Goal: Information Seeking & Learning: Learn about a topic

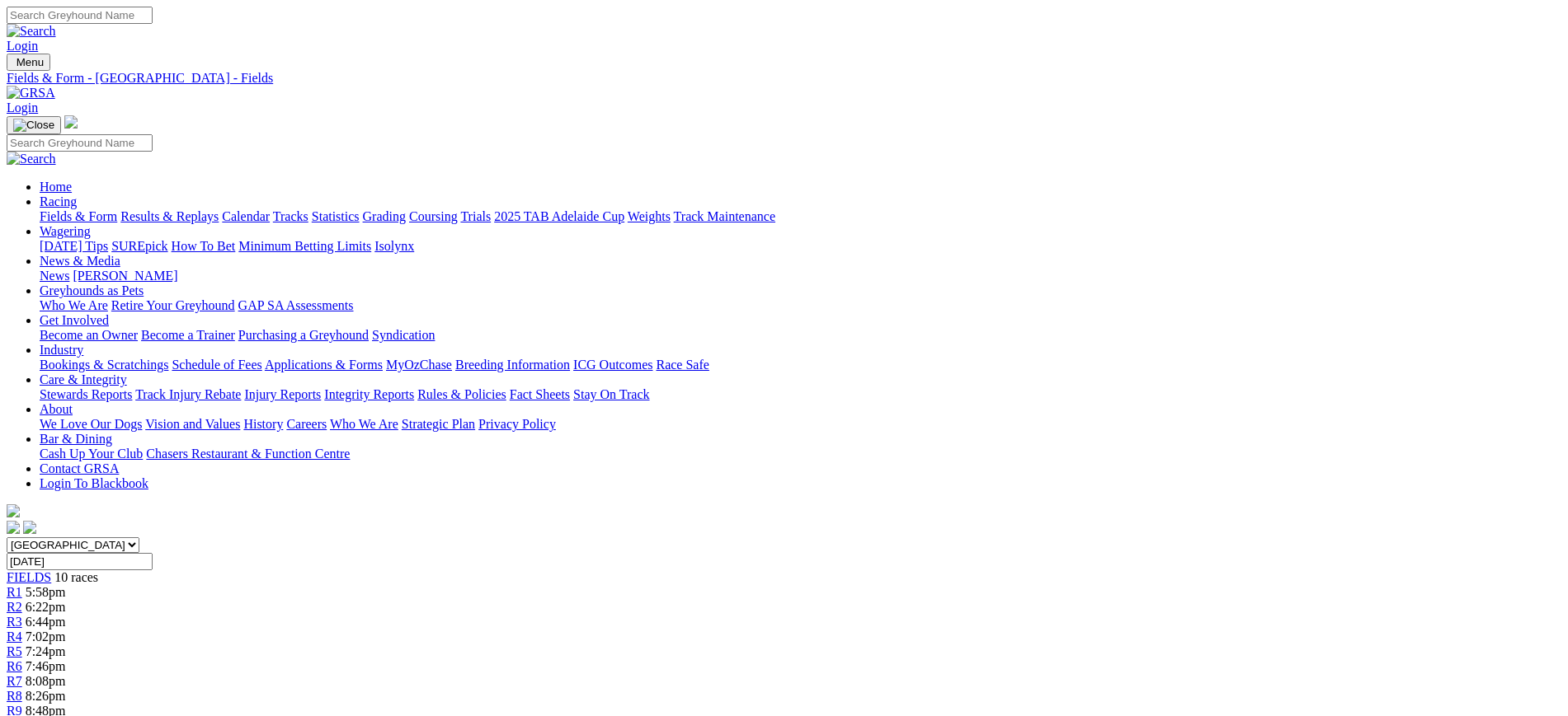
click at [69, 269] on link "News" at bounding box center [54, 276] width 30 height 14
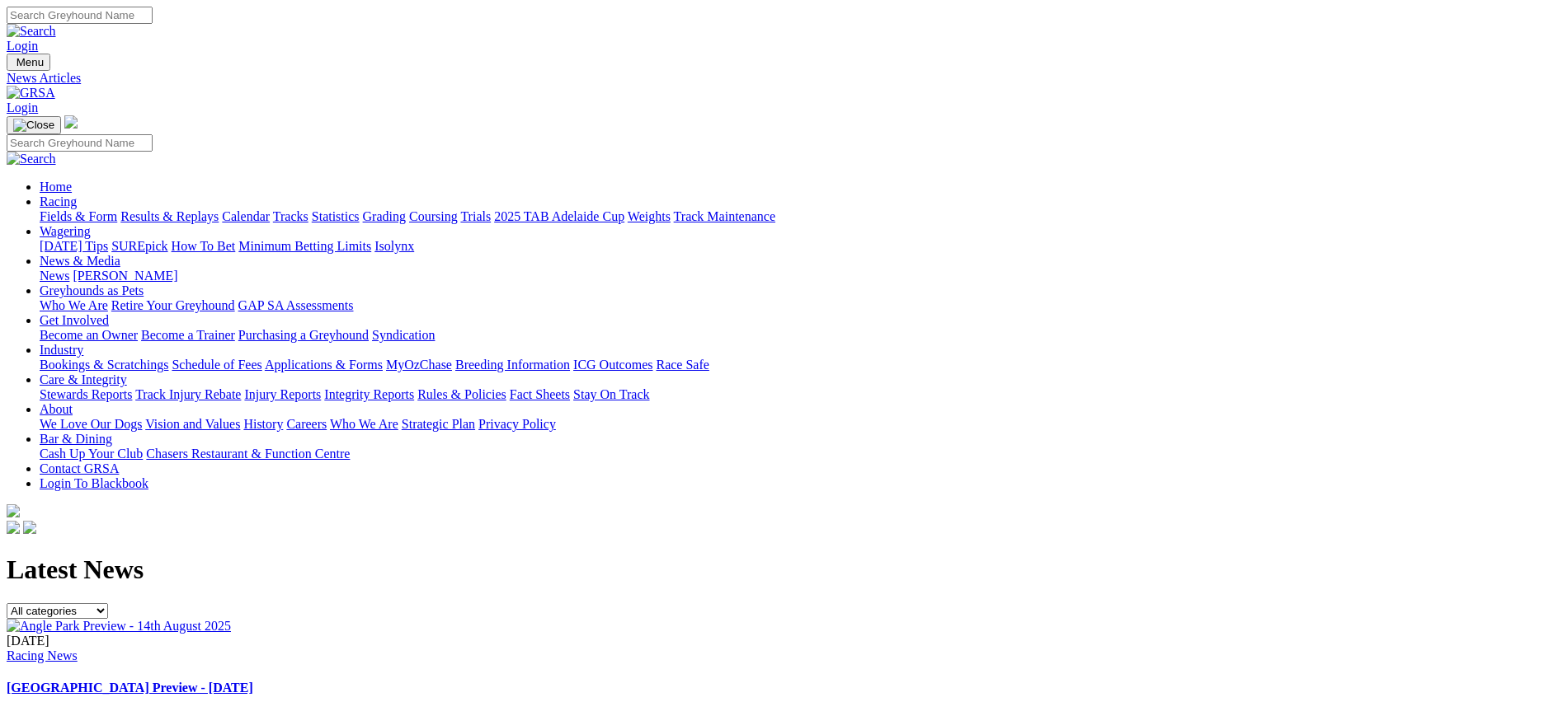
click at [55, 86] on img at bounding box center [31, 93] width 48 height 15
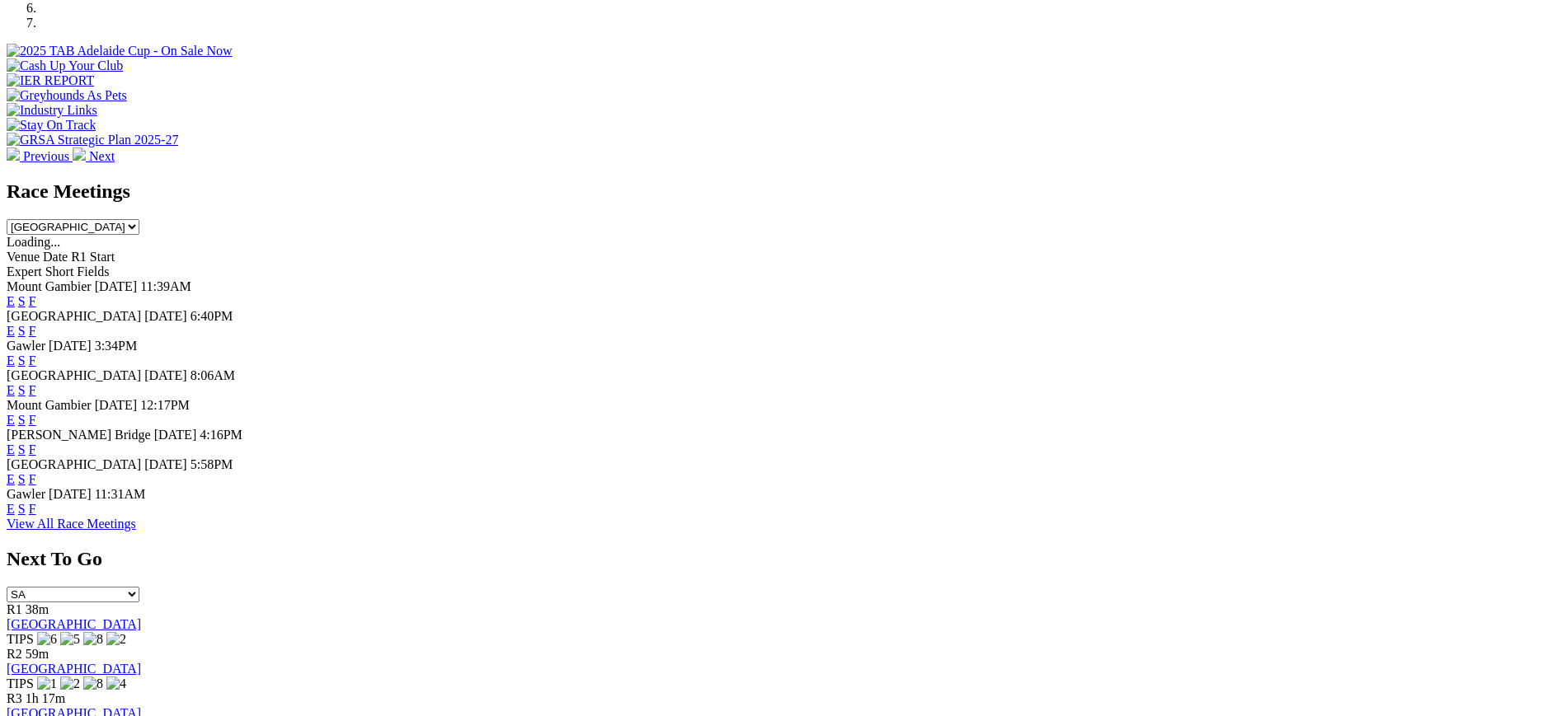
scroll to position [605, 0]
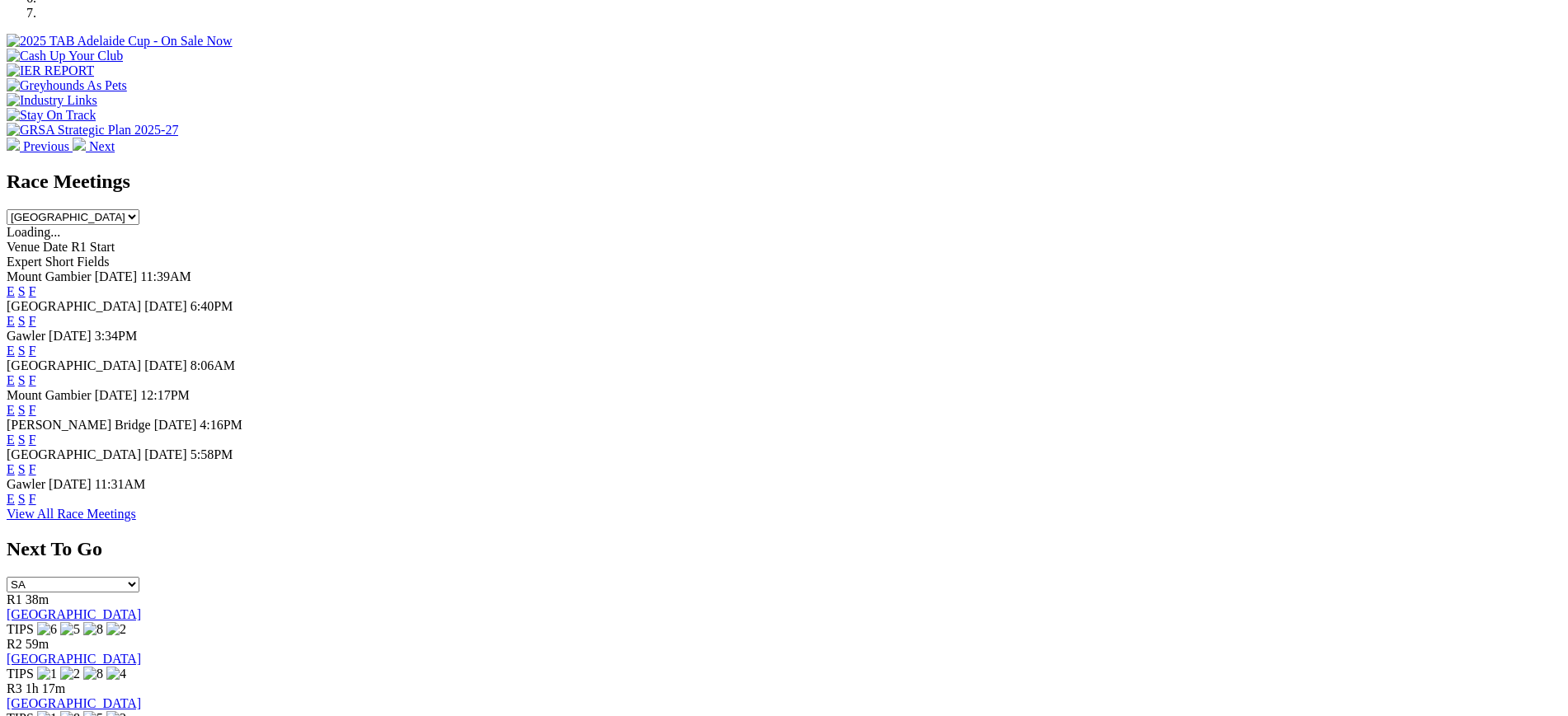
click at [36, 344] on link "F" at bounding box center [33, 351] width 8 height 14
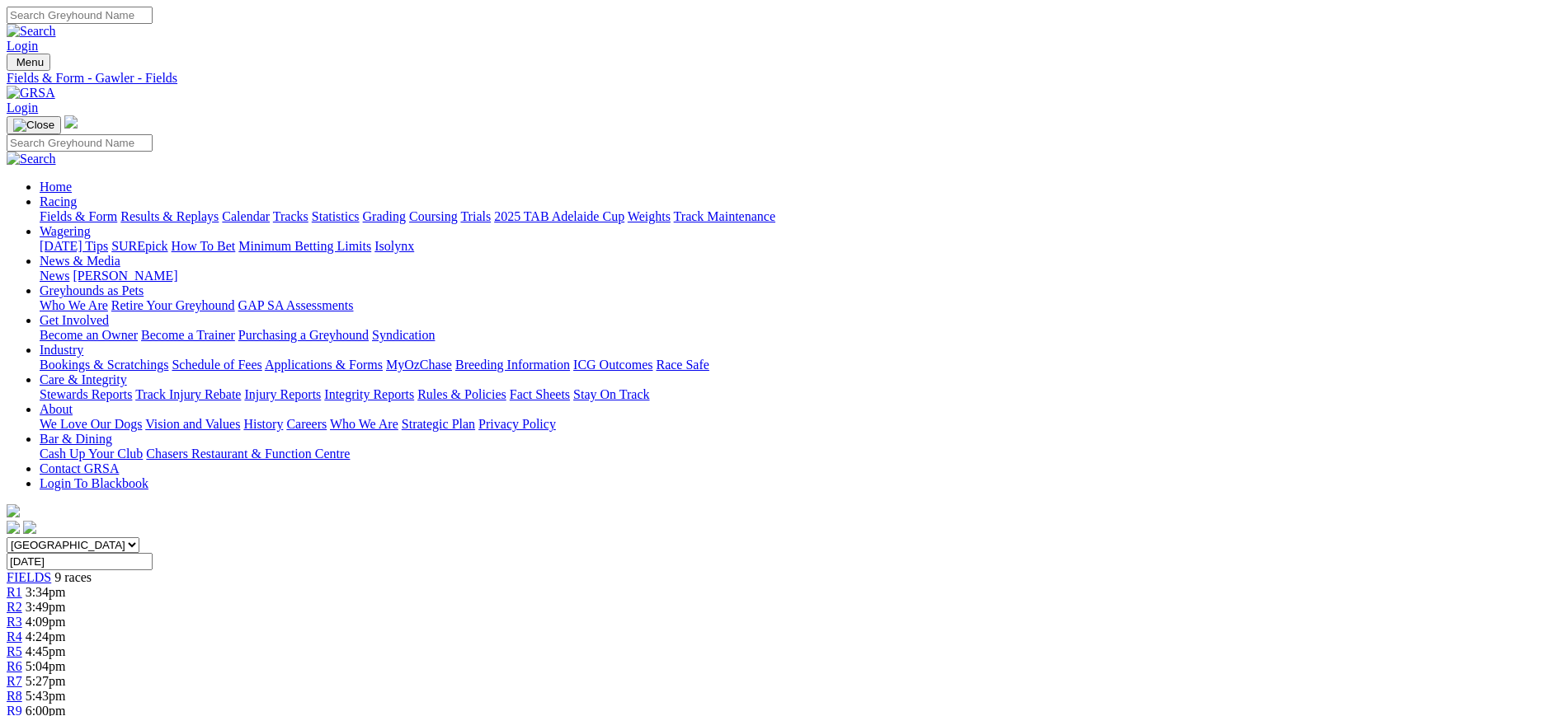
click at [55, 86] on img at bounding box center [31, 93] width 48 height 15
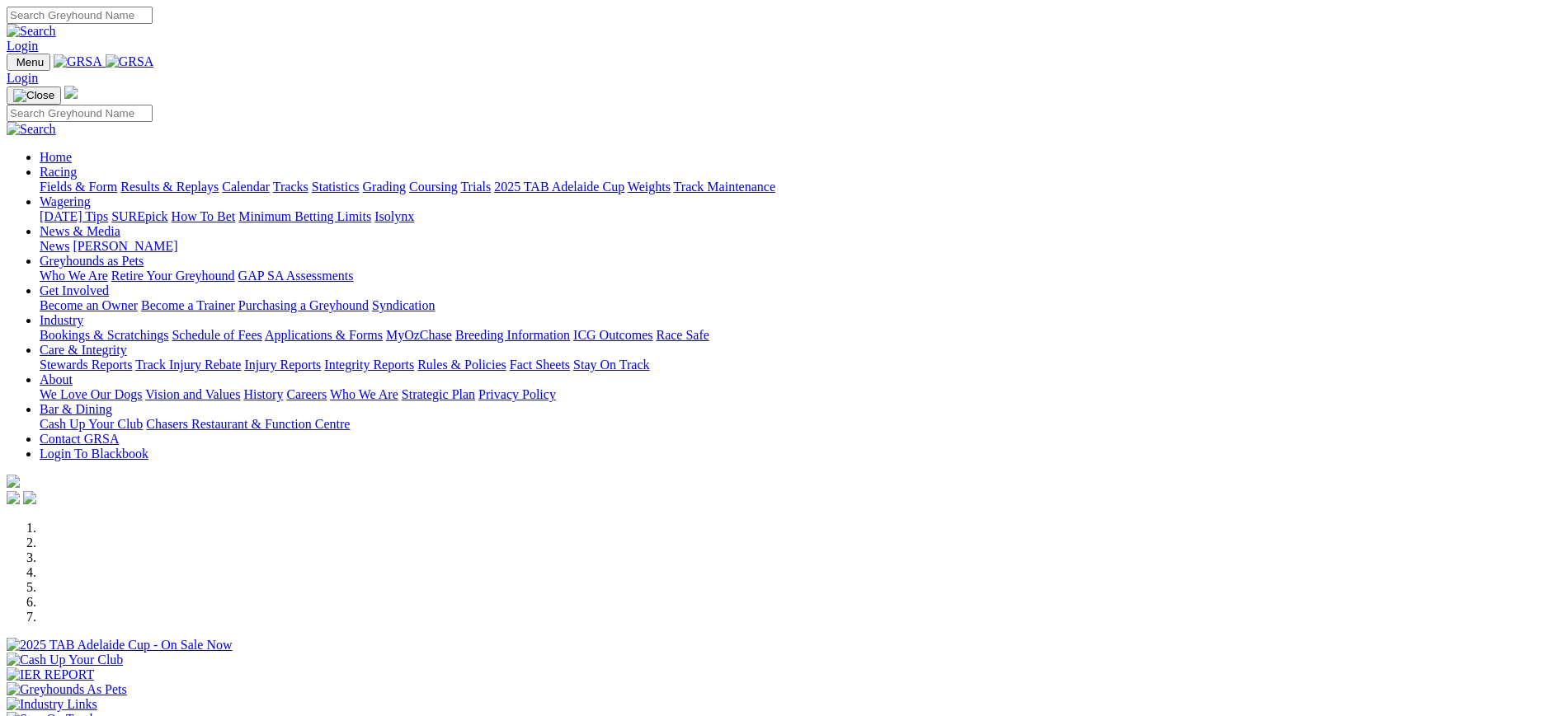
scroll to position [537, 0]
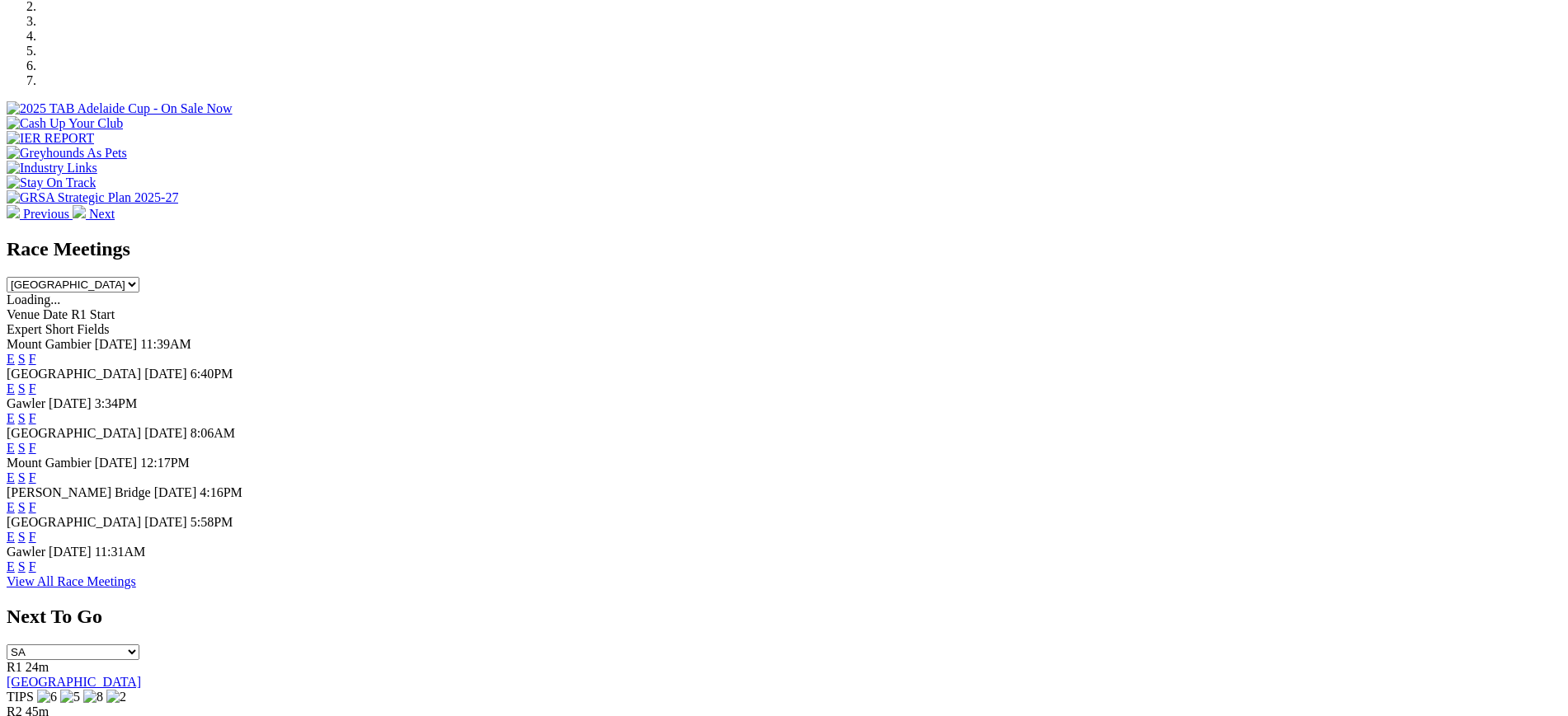
click at [36, 441] on link "F" at bounding box center [33, 448] width 8 height 14
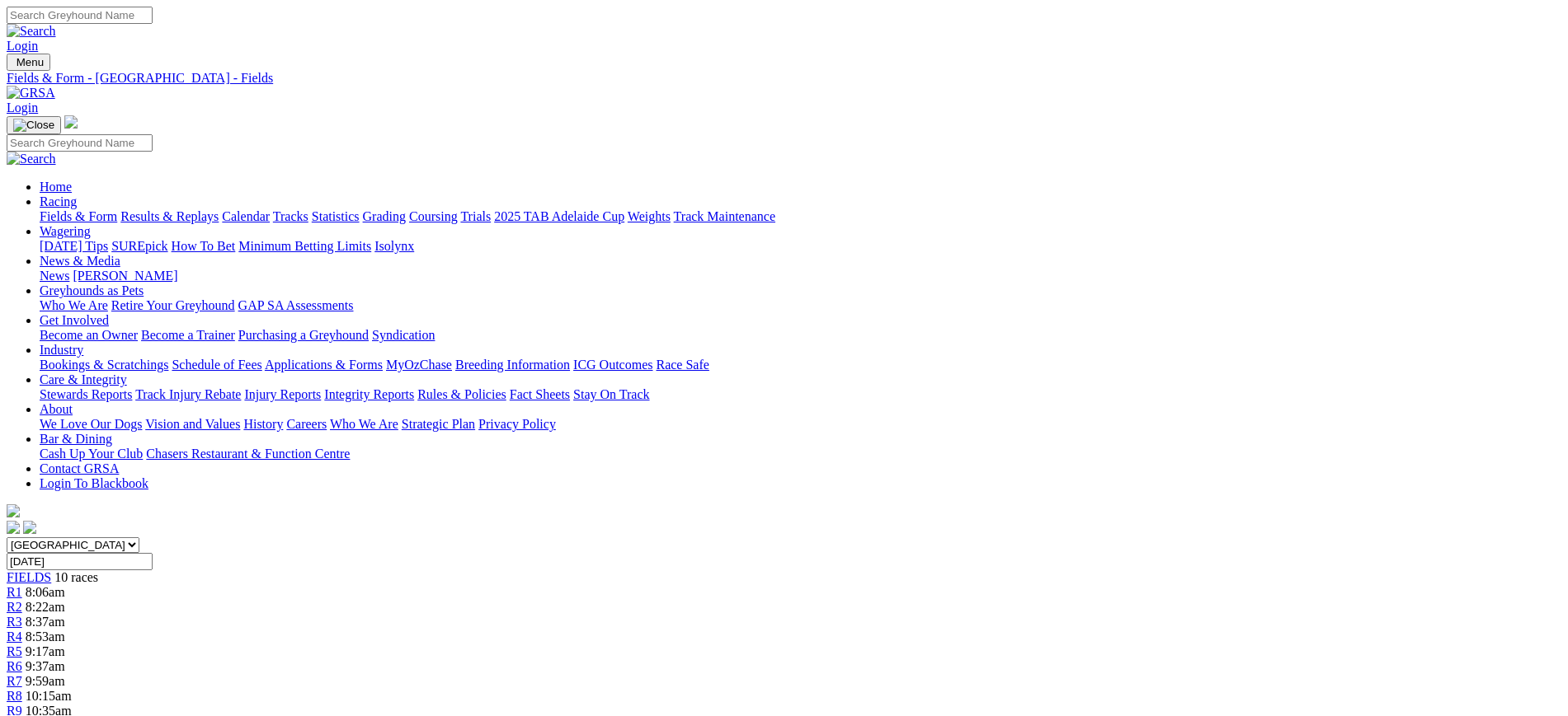
click at [55, 86] on link at bounding box center [31, 93] width 48 height 14
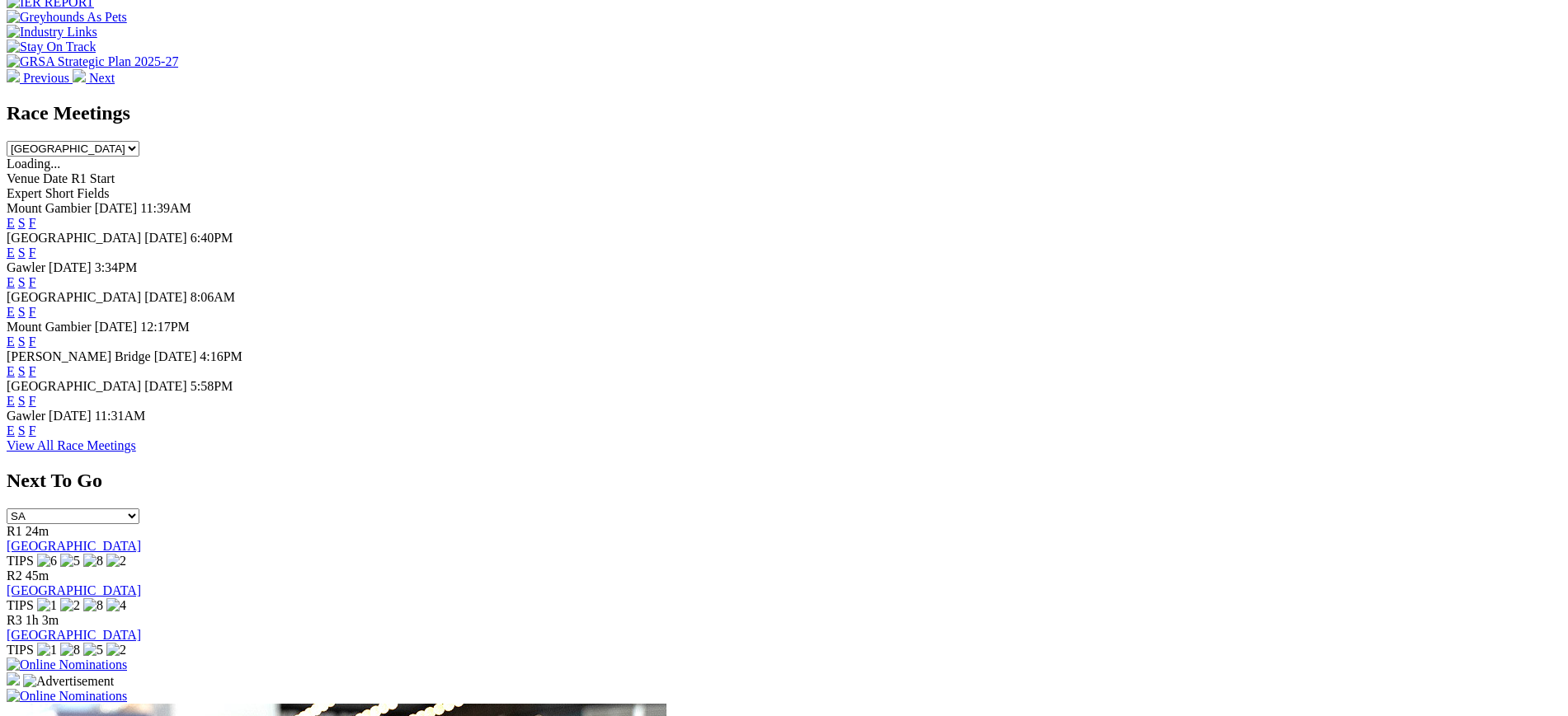
scroll to position [710, 0]
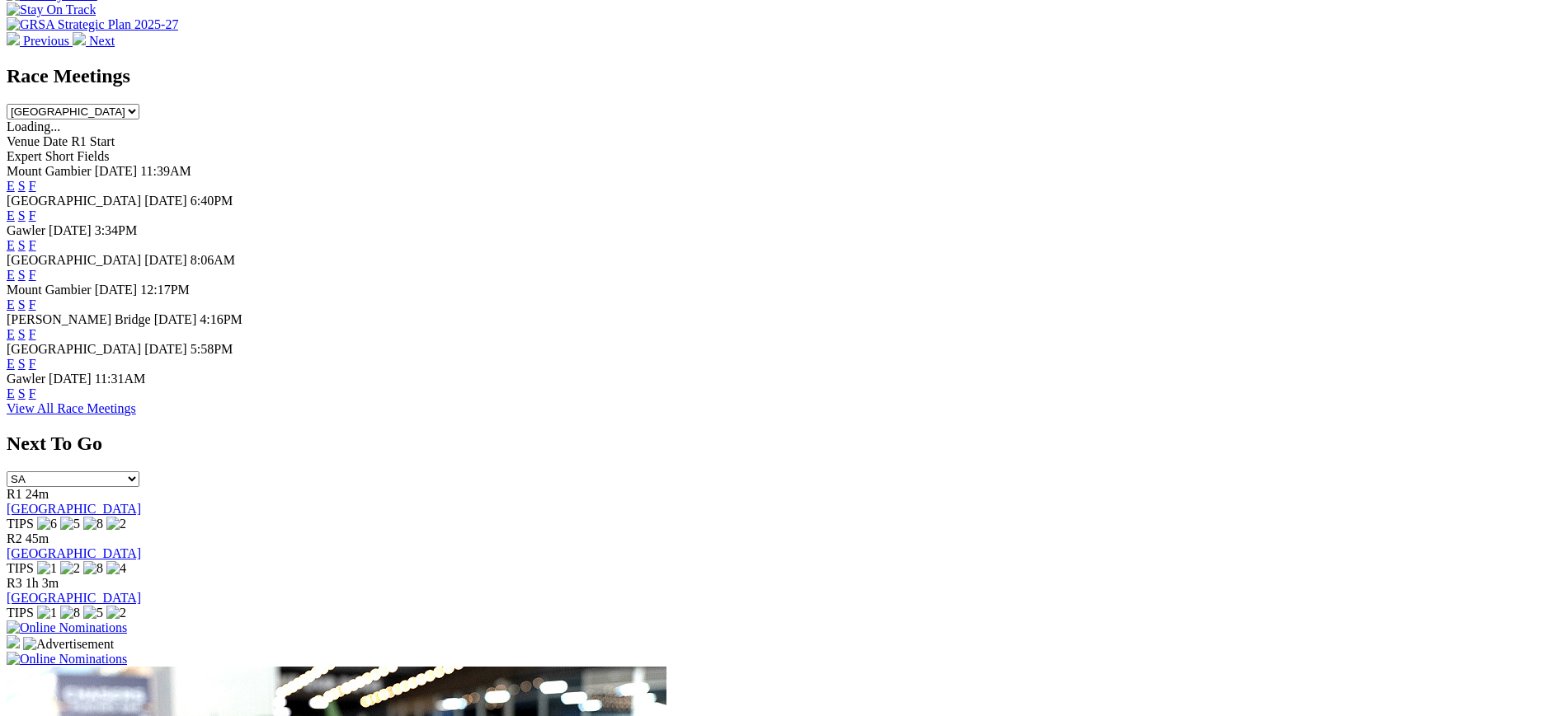
click at [36, 338] on link "F" at bounding box center [33, 334] width 8 height 14
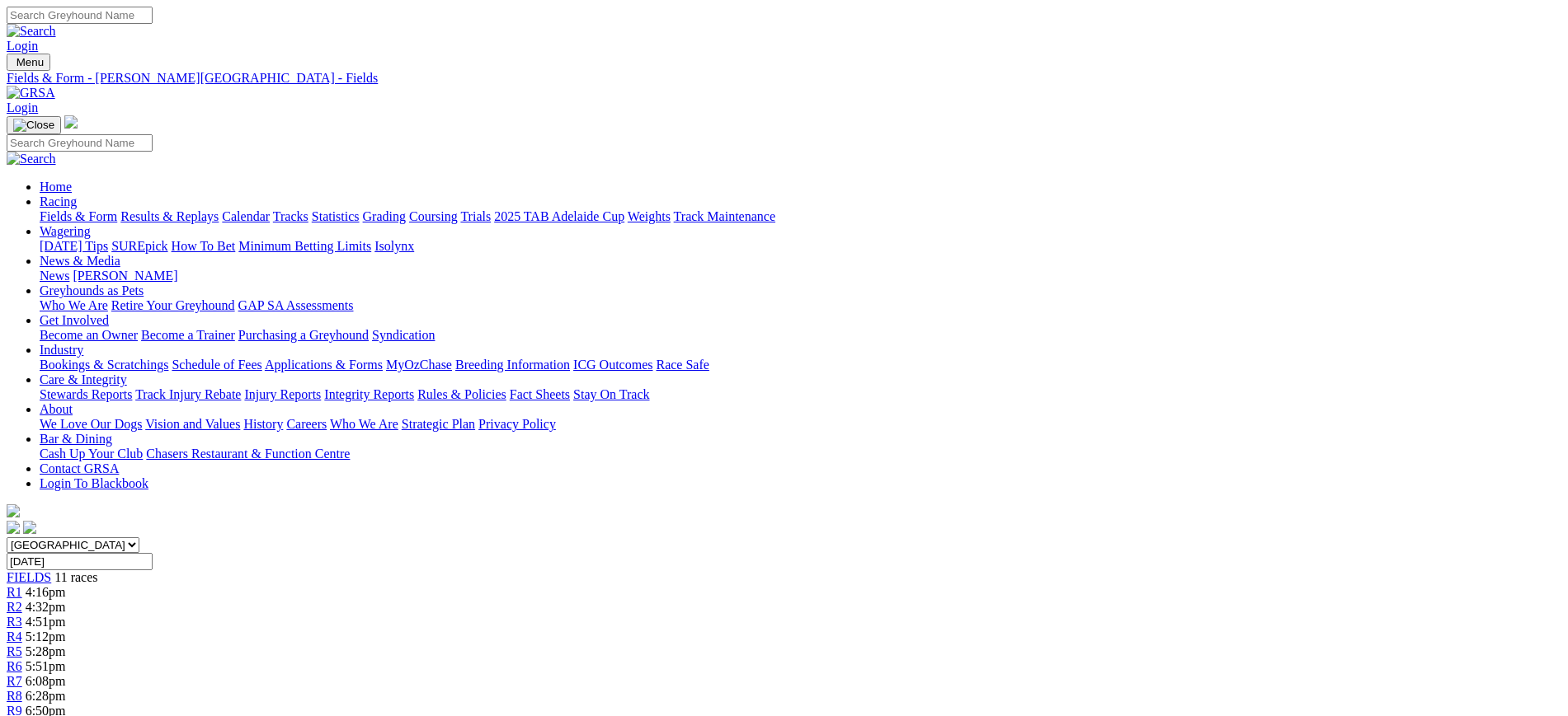
click at [55, 86] on img at bounding box center [31, 93] width 48 height 15
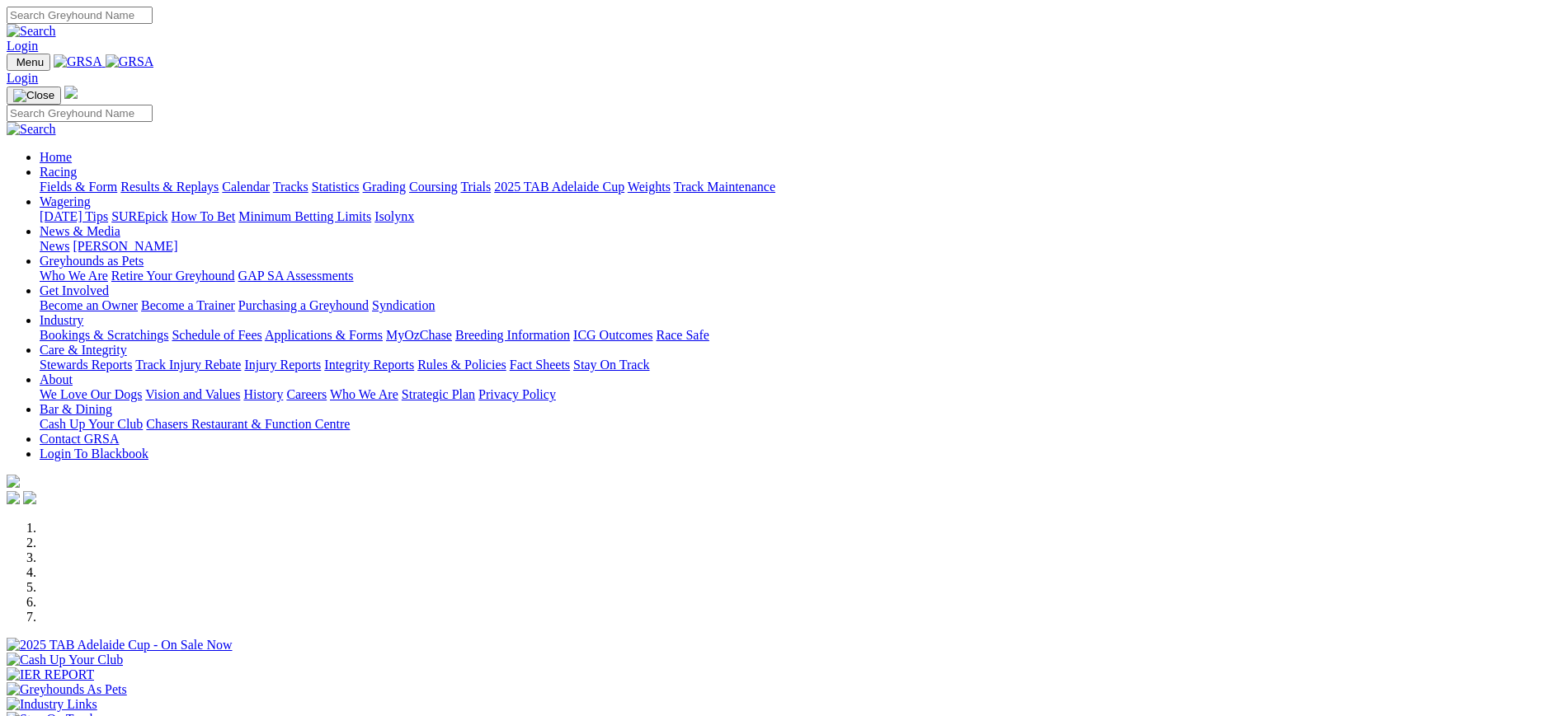
scroll to position [731, 0]
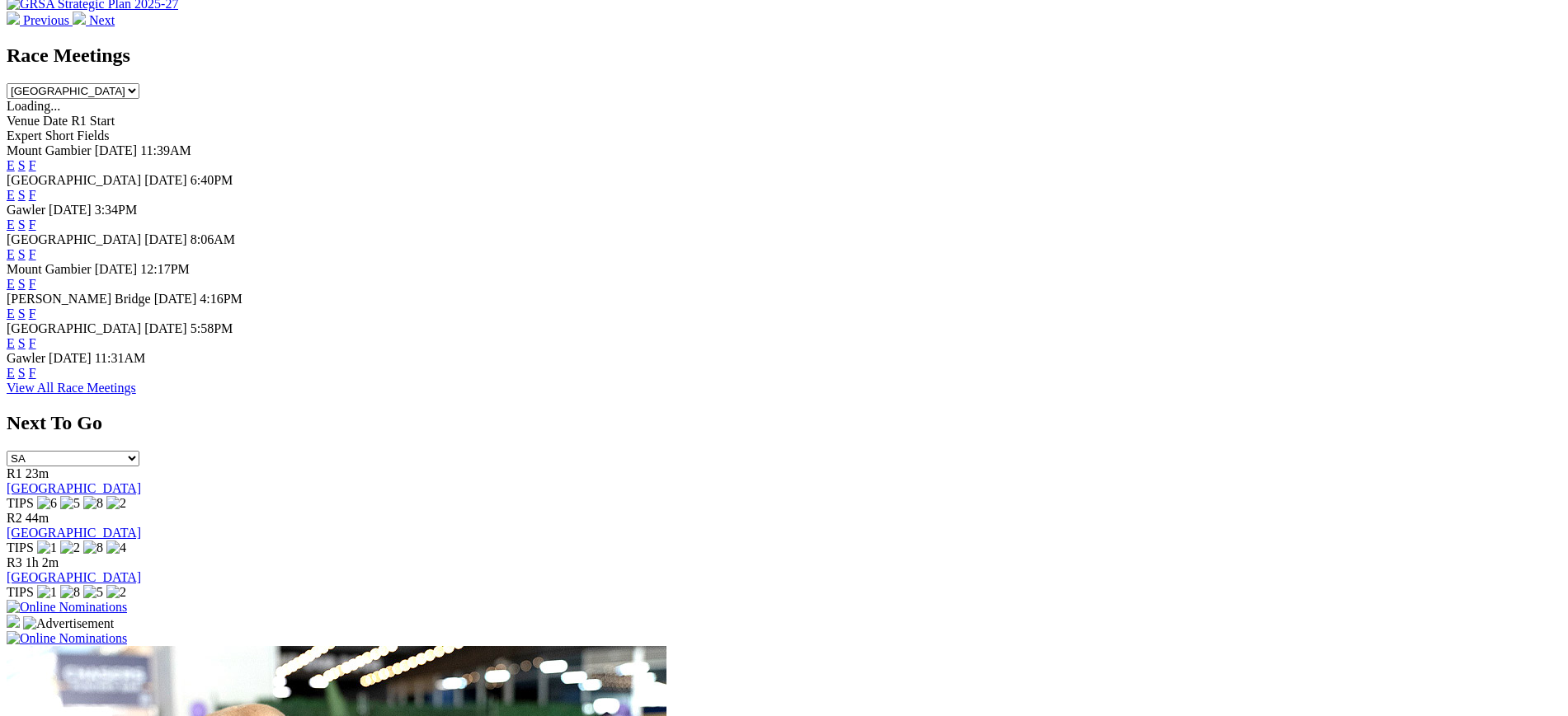
click at [36, 351] on link "F" at bounding box center [33, 344] width 8 height 14
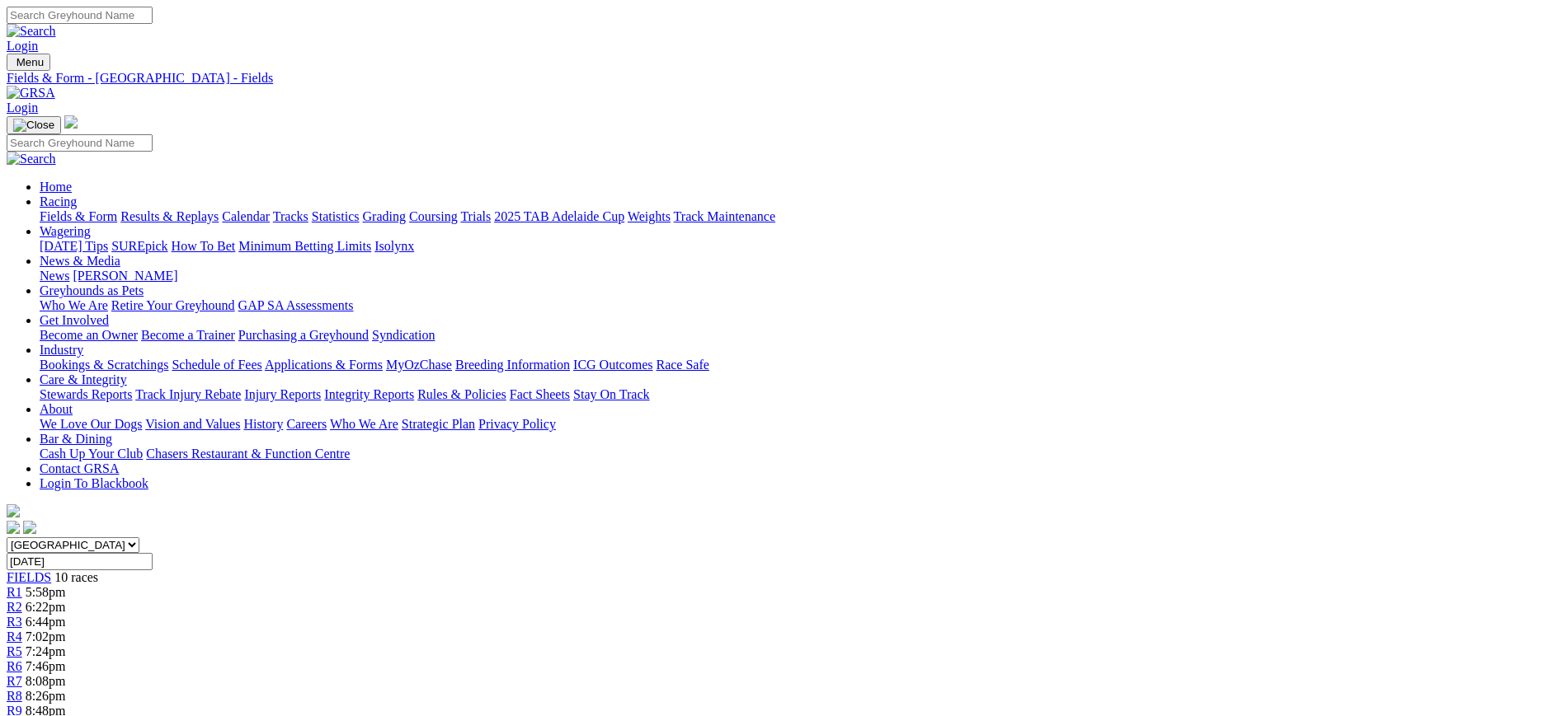
click at [55, 86] on img at bounding box center [31, 93] width 48 height 15
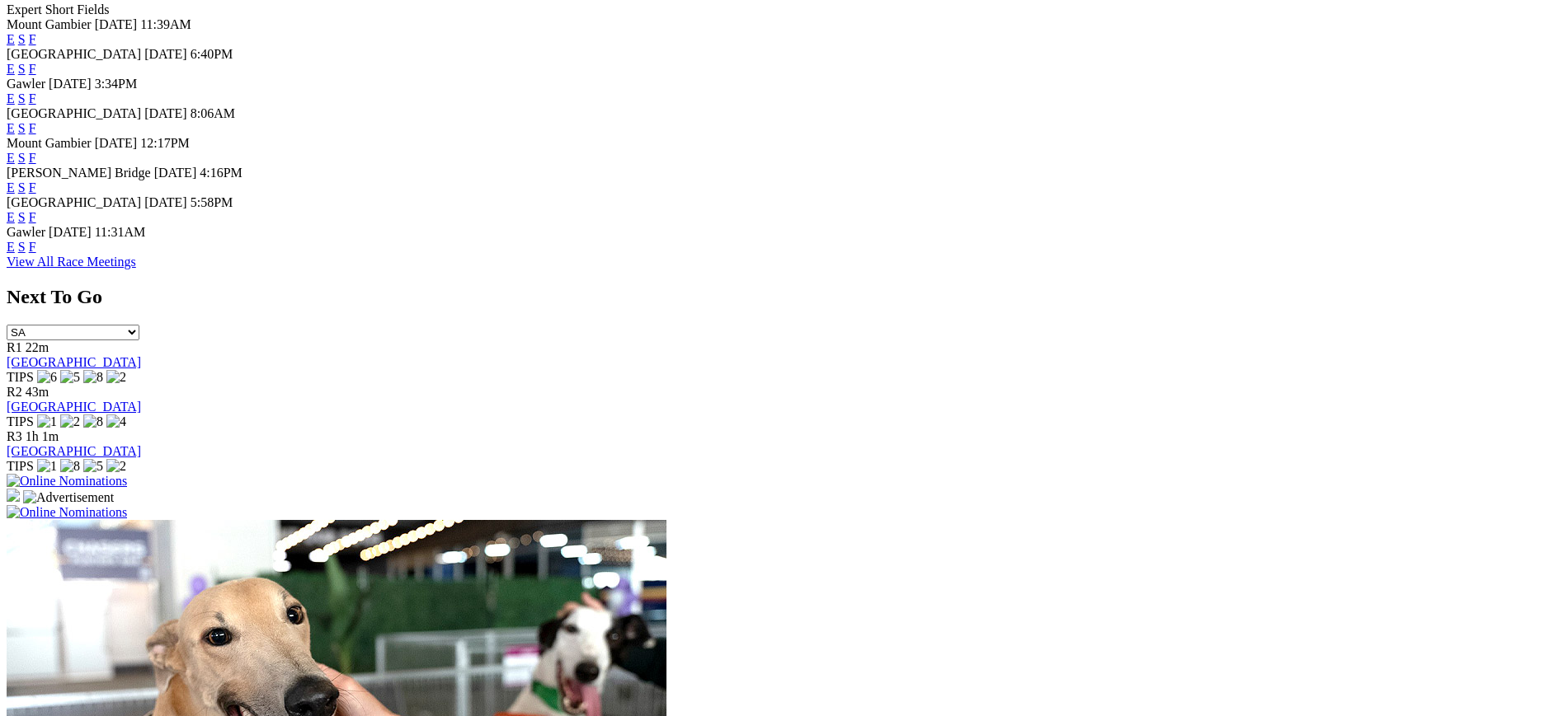
click at [36, 254] on link "F" at bounding box center [33, 247] width 8 height 14
